Goal: Navigation & Orientation: Find specific page/section

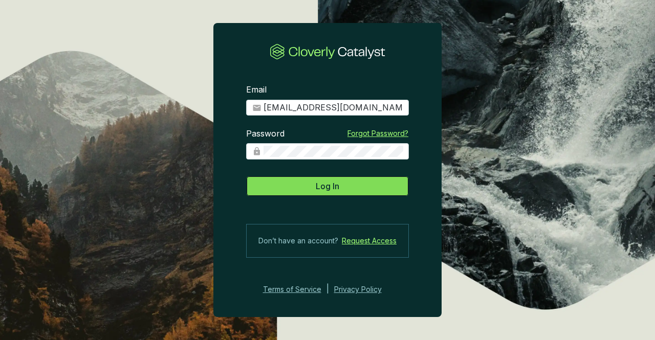
click at [332, 187] on span "Log In" at bounding box center [328, 186] width 24 height 12
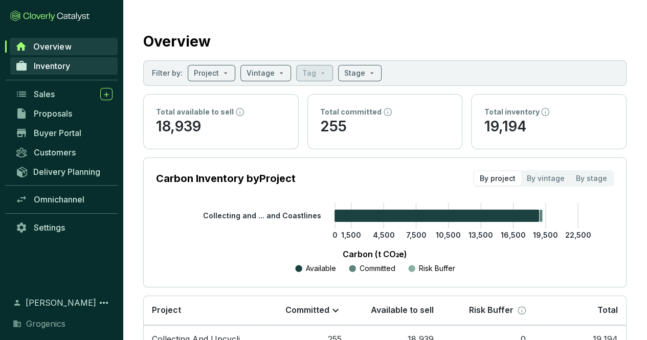
click at [83, 71] on link "Inventory" at bounding box center [63, 65] width 107 height 17
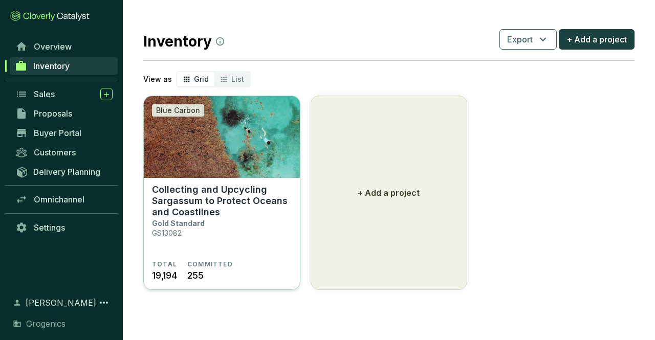
click at [223, 137] on img at bounding box center [222, 137] width 156 height 82
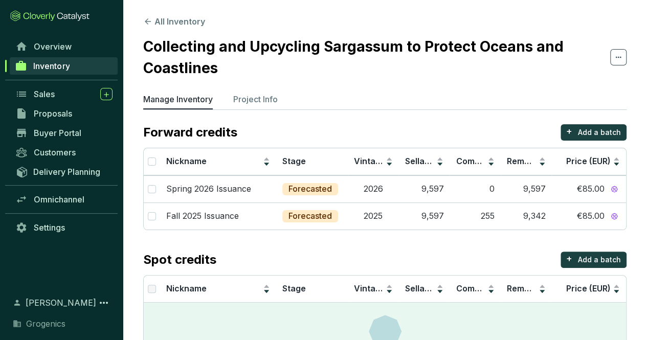
scroll to position [55, 0]
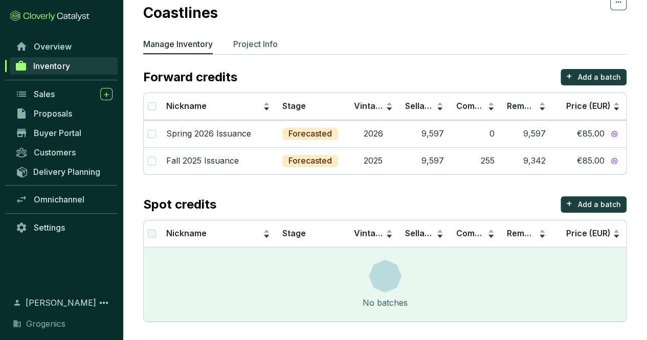
click at [246, 47] on p "Project Info" at bounding box center [255, 44] width 45 height 12
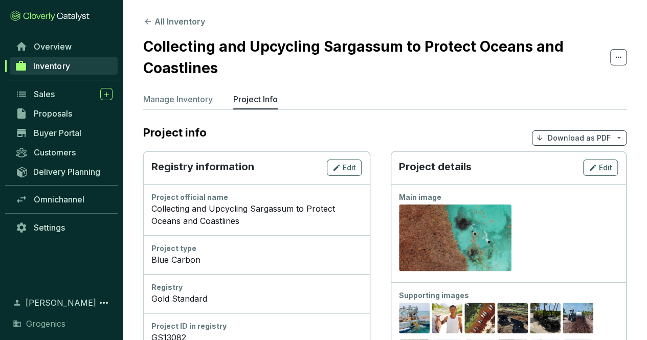
click at [178, 95] on p "Manage Inventory" at bounding box center [178, 99] width 70 height 12
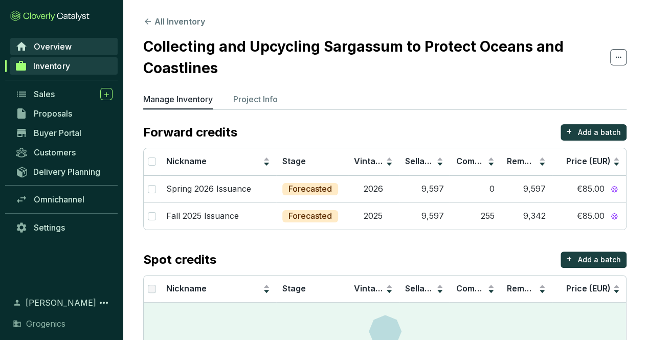
click at [70, 44] on span "Overview" at bounding box center [53, 46] width 38 height 10
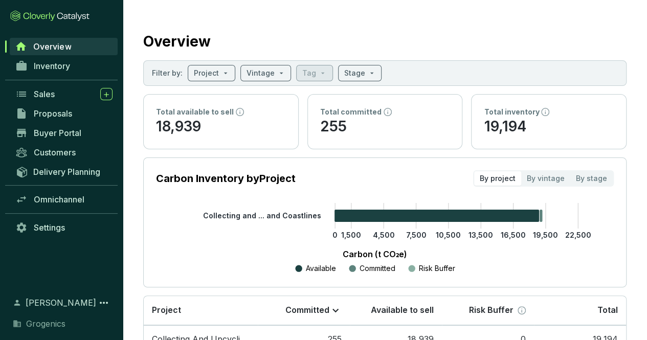
scroll to position [65, 0]
